Goal: Find specific page/section: Find specific page/section

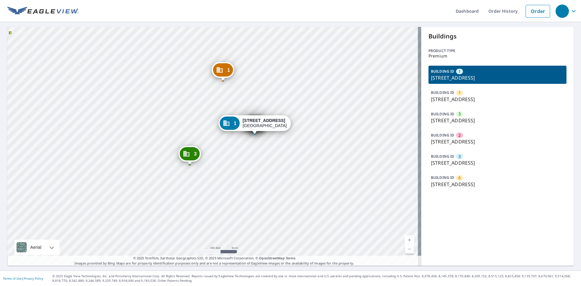
drag, startPoint x: 241, startPoint y: 151, endPoint x: 283, endPoint y: 139, distance: 43.5
click at [283, 139] on div "1 553 S Broad St Meriden, CT 06450 3 633 S Broad St Meriden, CT 06450 2 533 S B…" at bounding box center [214, 146] width 414 height 239
click at [457, 137] on div "2" at bounding box center [459, 135] width 7 height 5
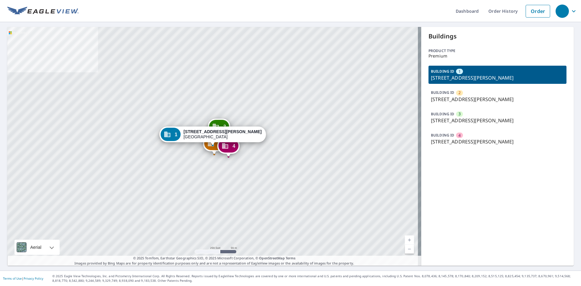
click at [435, 142] on p "2848 Fischer Pl, Cincinnati, OH, 45211" at bounding box center [497, 141] width 133 height 7
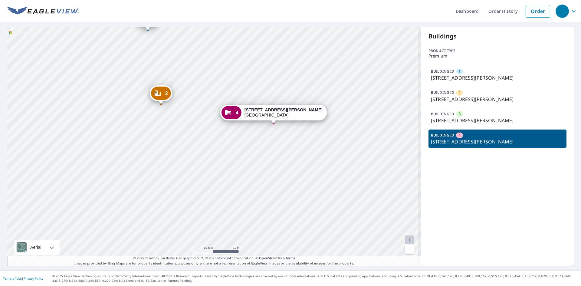
drag, startPoint x: 256, startPoint y: 134, endPoint x: 254, endPoint y: 149, distance: 15.0
click at [254, 149] on div "1 3324 Wunder Ave Cincinnati, OH 45211 2 3318 Wunder Ave Cincinnati, OH 45211 3…" at bounding box center [214, 146] width 414 height 239
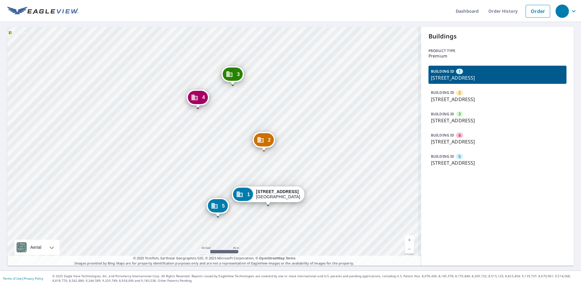
drag, startPoint x: 190, startPoint y: 114, endPoint x: 219, endPoint y: 131, distance: 33.9
click at [219, 131] on div "2 750 W Elkcam Cir Marco Island, FL 34145 3 770 W Elkcam Circle Marco Island, F…" at bounding box center [214, 146] width 414 height 239
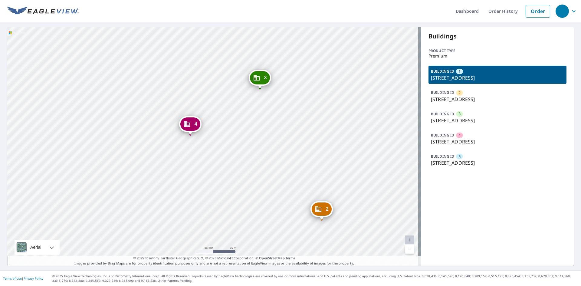
click at [216, 112] on div "2 750 W Elkcam Cir Marco Island, FL 34145 3 770 W Elkcam Circle Marco Island, F…" at bounding box center [214, 146] width 414 height 239
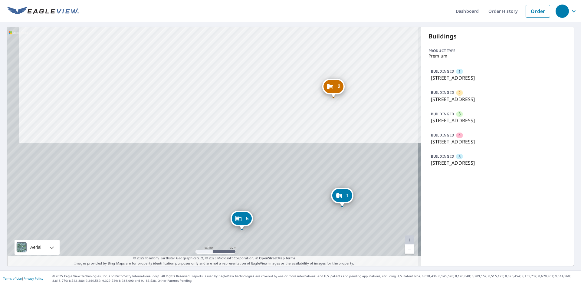
drag, startPoint x: 203, startPoint y: 87, endPoint x: 333, endPoint y: 149, distance: 143.7
click at [333, 149] on div "2 750 W Elkcam Cir Marco Island, FL 34145 3 770 W Elkcam Circle Marco Island, F…" at bounding box center [214, 146] width 414 height 239
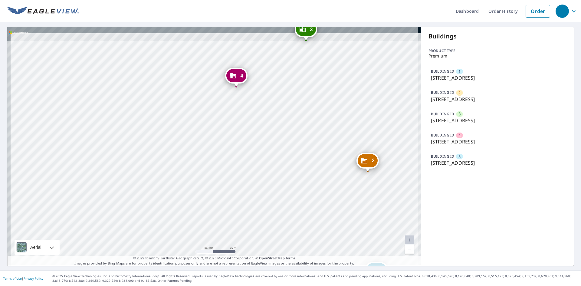
drag, startPoint x: 303, startPoint y: 134, endPoint x: 325, endPoint y: 174, distance: 45.9
click at [331, 185] on div "2 750 W Elkcam Cir Marco Island, FL 34145 3 770 W Elkcam Circle Marco Island, F…" at bounding box center [214, 146] width 414 height 239
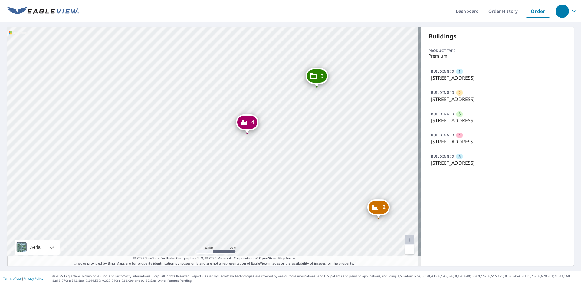
drag, startPoint x: 281, startPoint y: 76, endPoint x: 290, endPoint y: 119, distance: 44.4
click at [290, 117] on div "2 750 W Elkcam Cir Marco Island, FL 34145 3 770 W Elkcam Circle Marco Island, F…" at bounding box center [214, 146] width 414 height 239
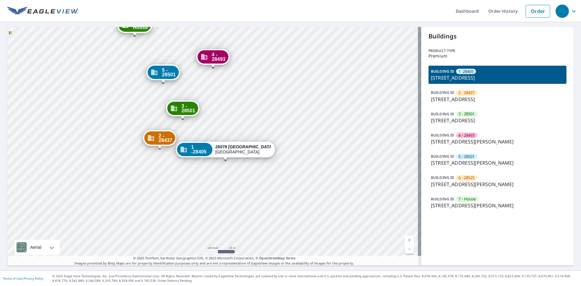
click at [483, 98] on p "[STREET_ADDRESS]" at bounding box center [497, 99] width 133 height 7
